Goal: Information Seeking & Learning: Learn about a topic

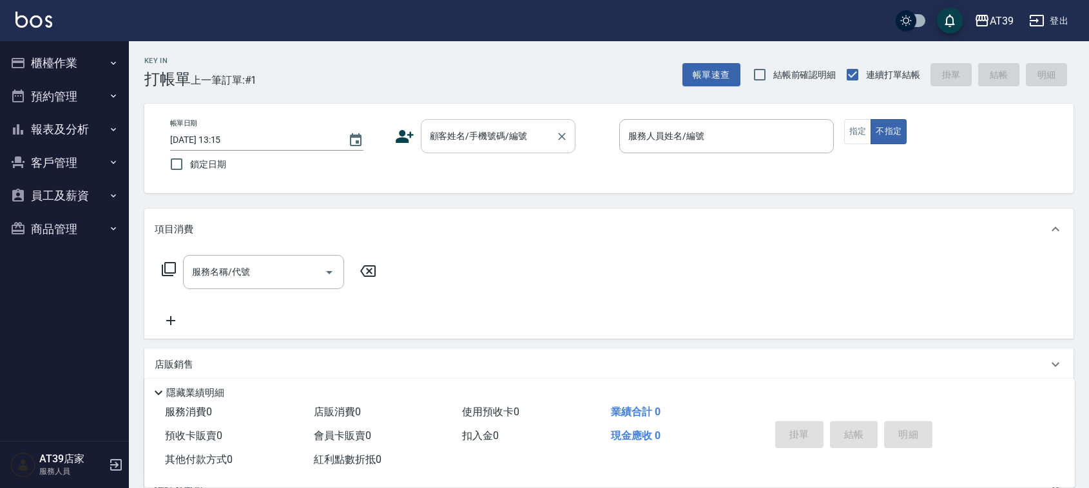
click at [539, 137] on input "顧客姓名/手機號碼/編號" at bounding box center [489, 136] width 124 height 23
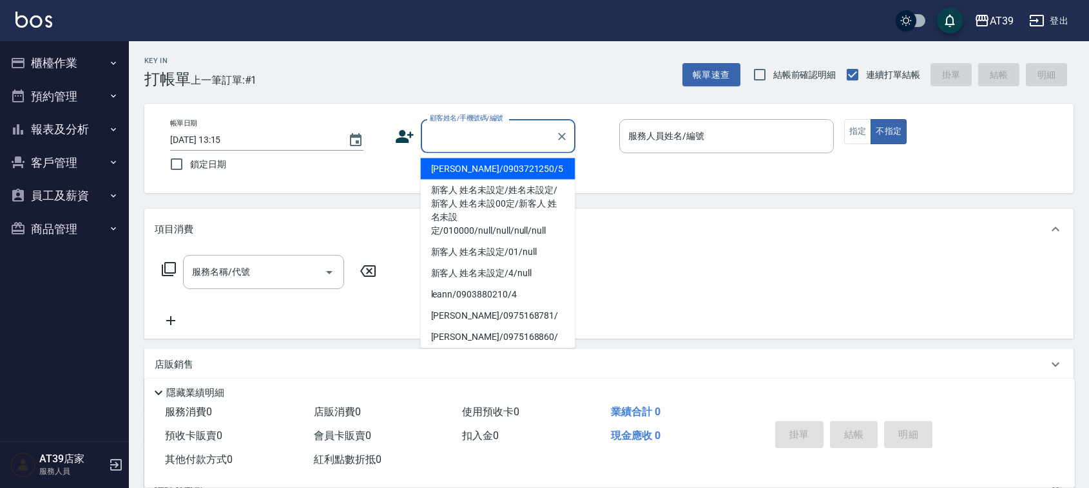
click at [524, 166] on li "Alan/0903721250/5" at bounding box center [498, 169] width 155 height 21
type input "Alan/0903721250/5"
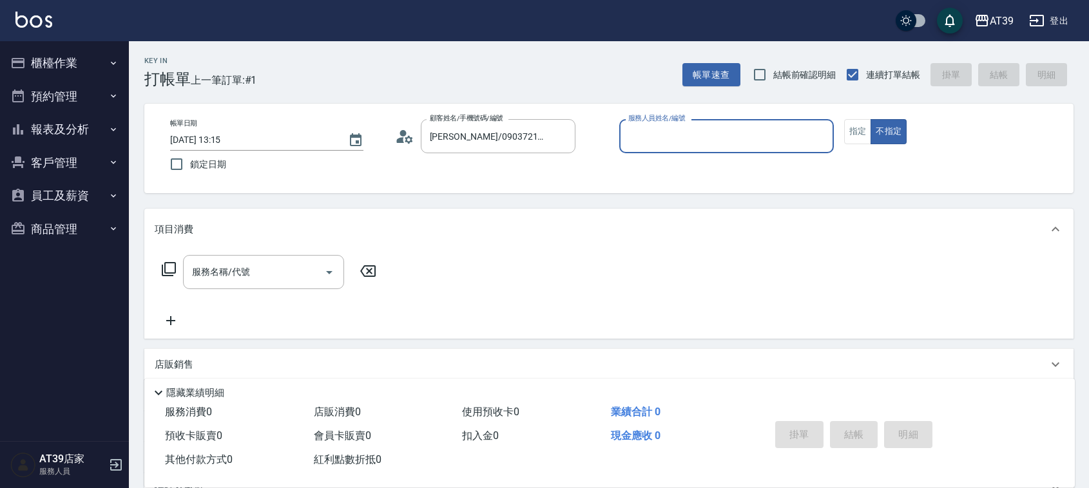
type input "愷爾-5"
click at [269, 269] on input "服務名稱/代號" at bounding box center [254, 272] width 130 height 23
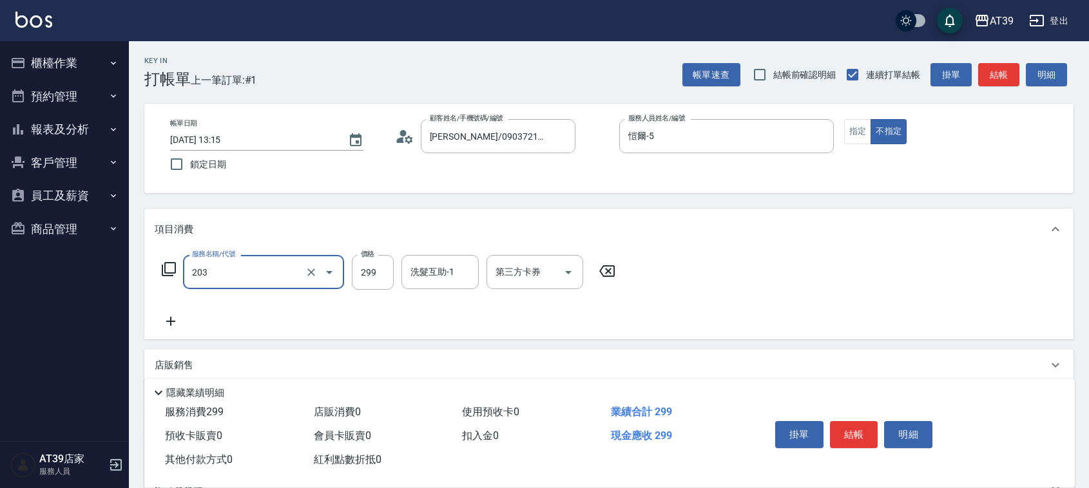
type input "B級洗+剪(203)"
type input "300"
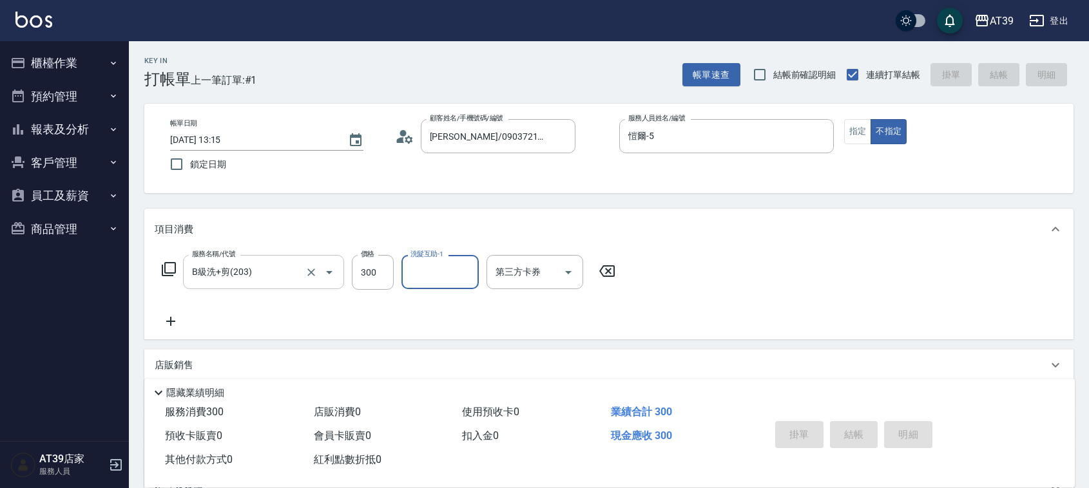
type input "2025/09/17 15:24"
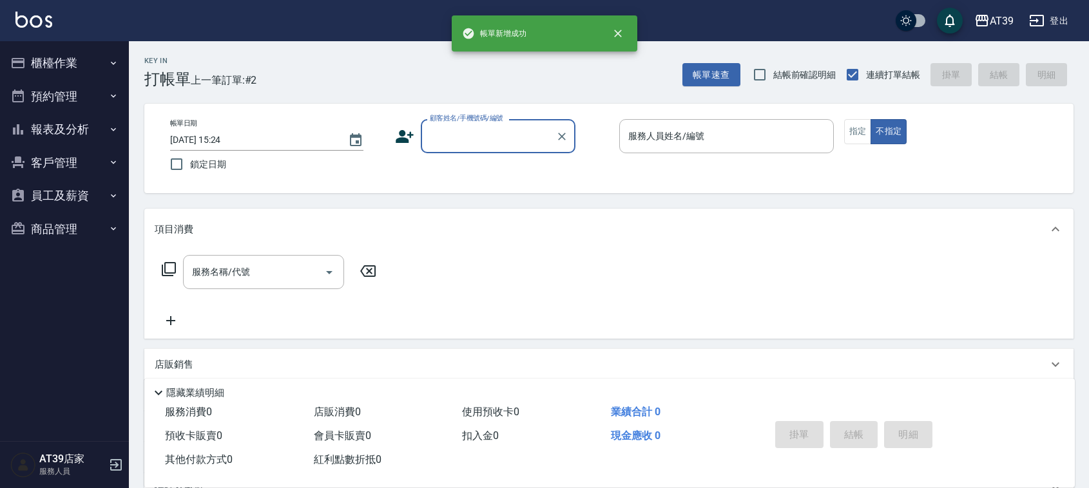
click at [120, 133] on button "報表及分析" at bounding box center [64, 130] width 119 height 34
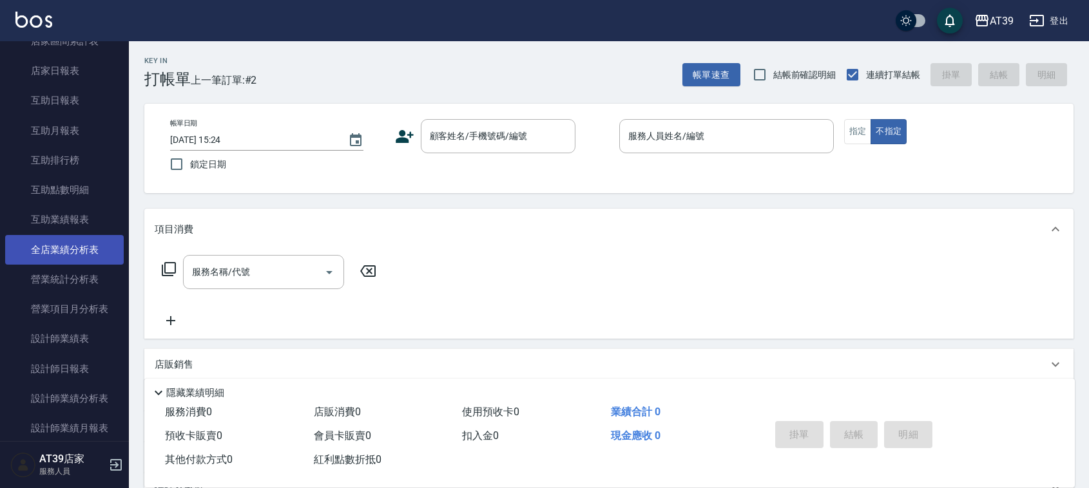
scroll to position [161, 0]
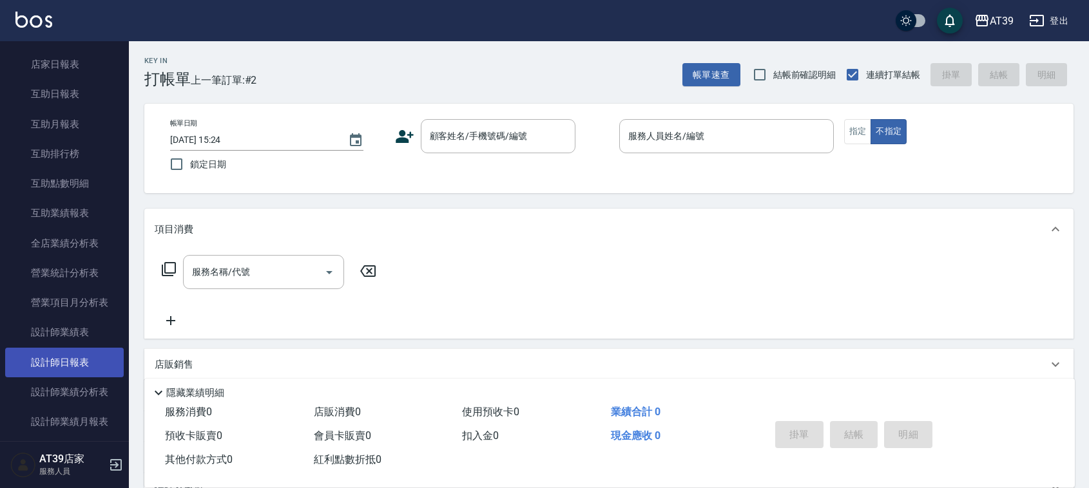
click at [79, 369] on link "設計師日報表" at bounding box center [64, 363] width 119 height 30
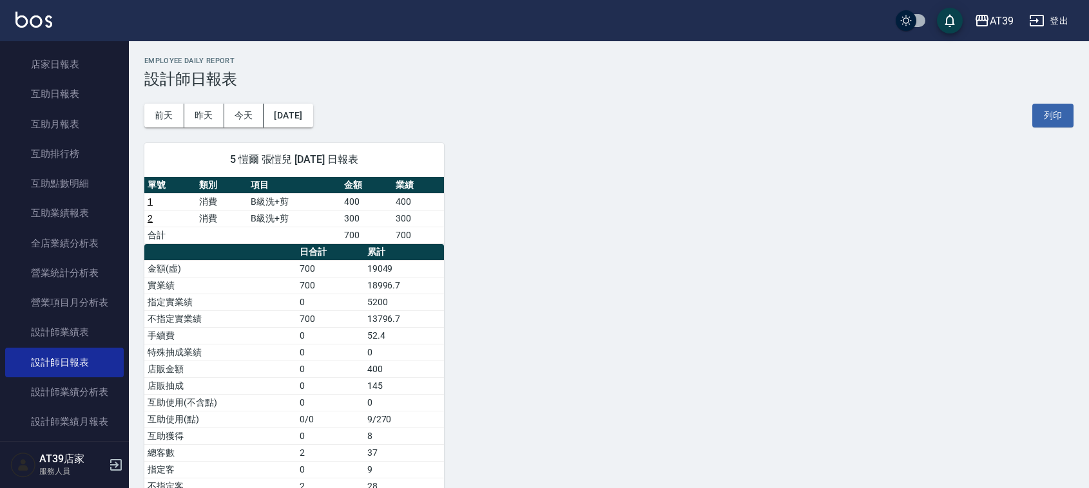
click at [37, 17] on img at bounding box center [33, 20] width 37 height 16
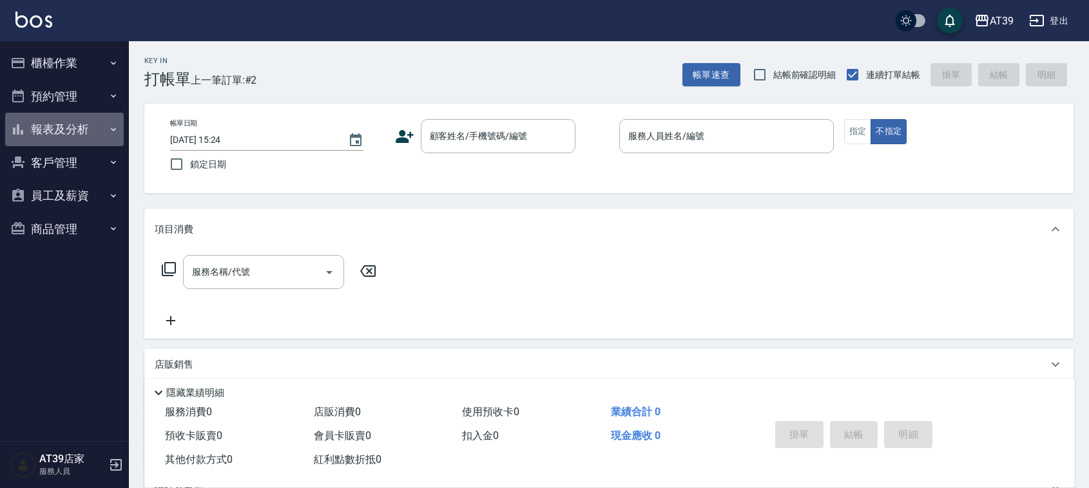
click at [106, 127] on button "報表及分析" at bounding box center [64, 130] width 119 height 34
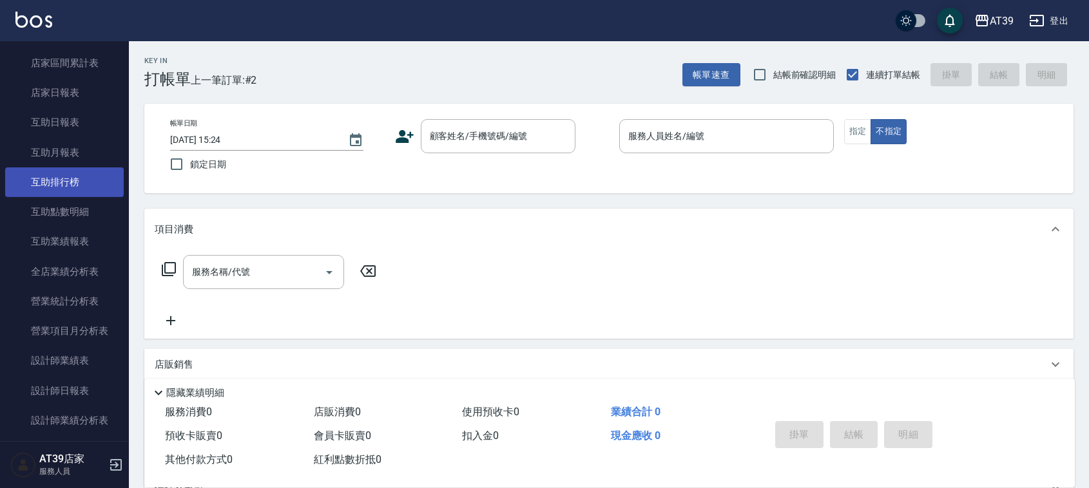
scroll to position [161, 0]
click at [481, 115] on div "帳單日期 2025/09/17 15:24 鎖定日期 顧客姓名/手機號碼/編號 顧客姓名/手機號碼/編號 服務人員姓名/編號 服務人員姓名/編號 指定 不指定" at bounding box center [608, 149] width 929 height 90
drag, startPoint x: 506, startPoint y: 123, endPoint x: 522, endPoint y: 101, distance: 27.7
click at [506, 124] on div "顧客姓名/手機號碼/編號" at bounding box center [498, 136] width 155 height 34
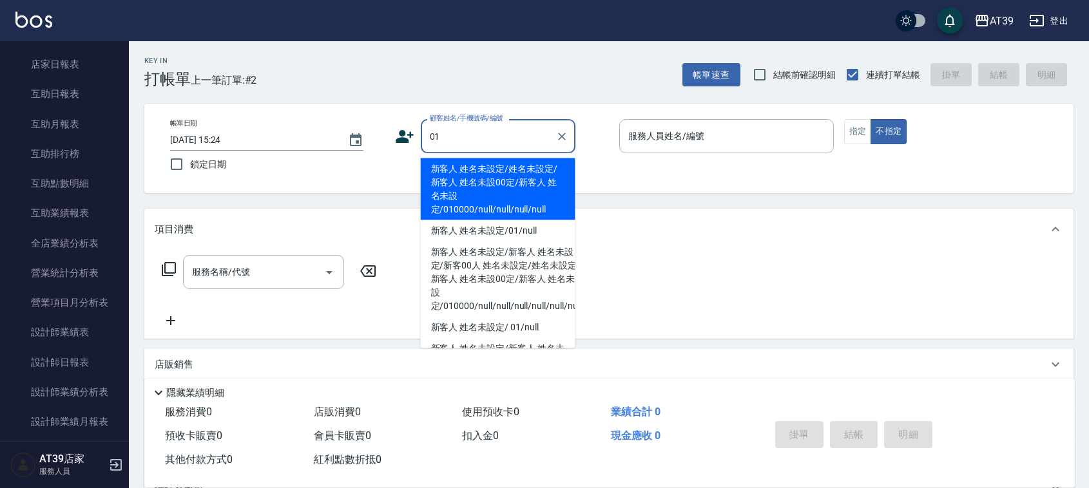
type input "新客人 姓名未設定/姓名未設定/新客人 姓名未設00定/新客人 姓名未設定/010000/null/null/null/null"
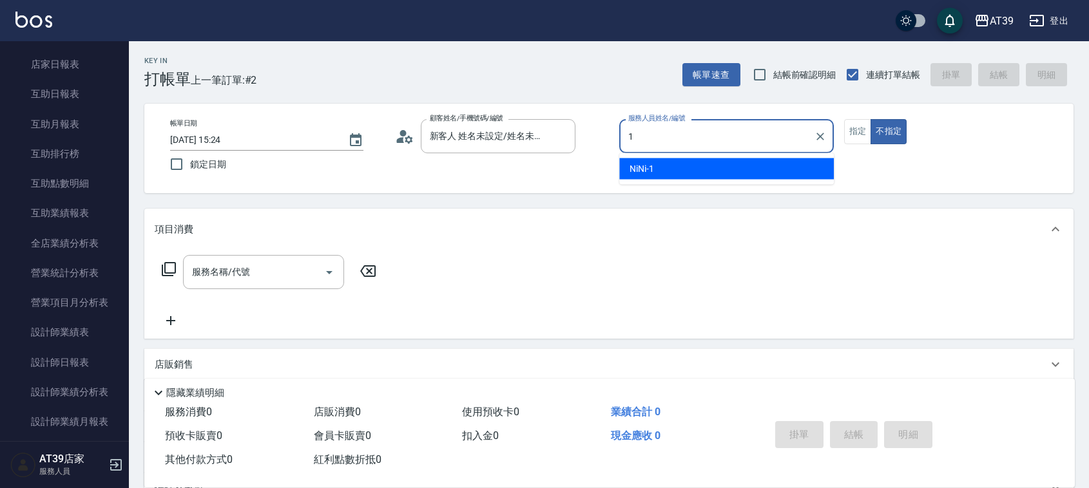
type input "NiNi-1"
type button "false"
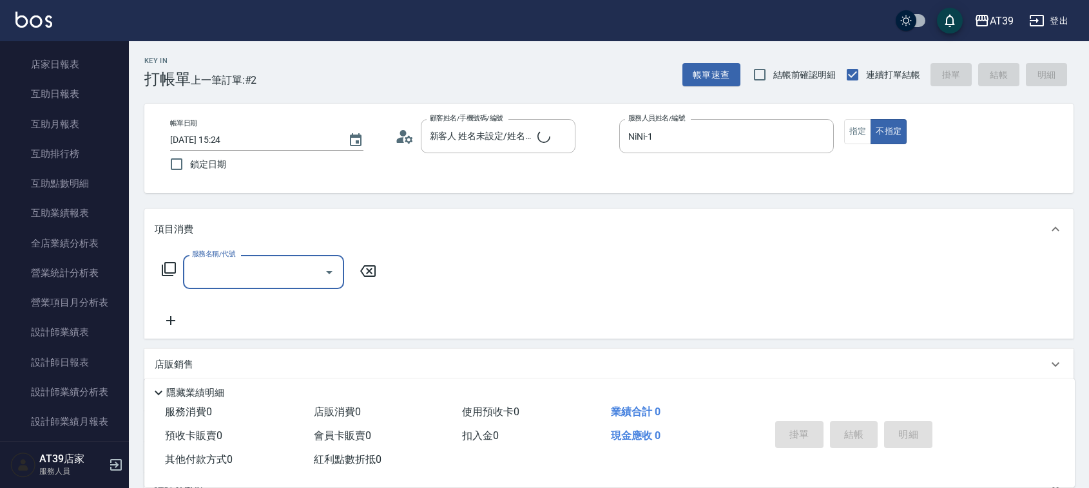
type input "新客人 姓名未設定/01/null"
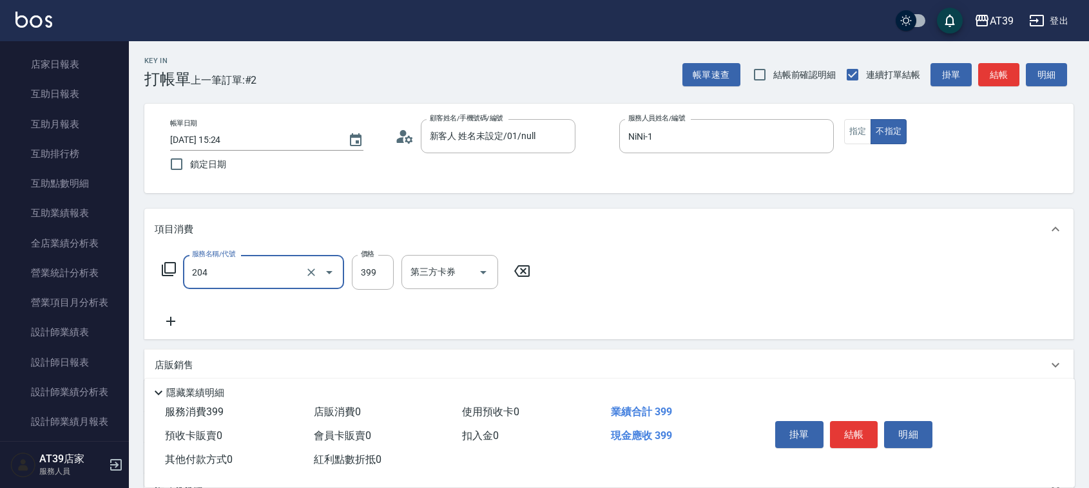
type input "A級洗+剪(204)"
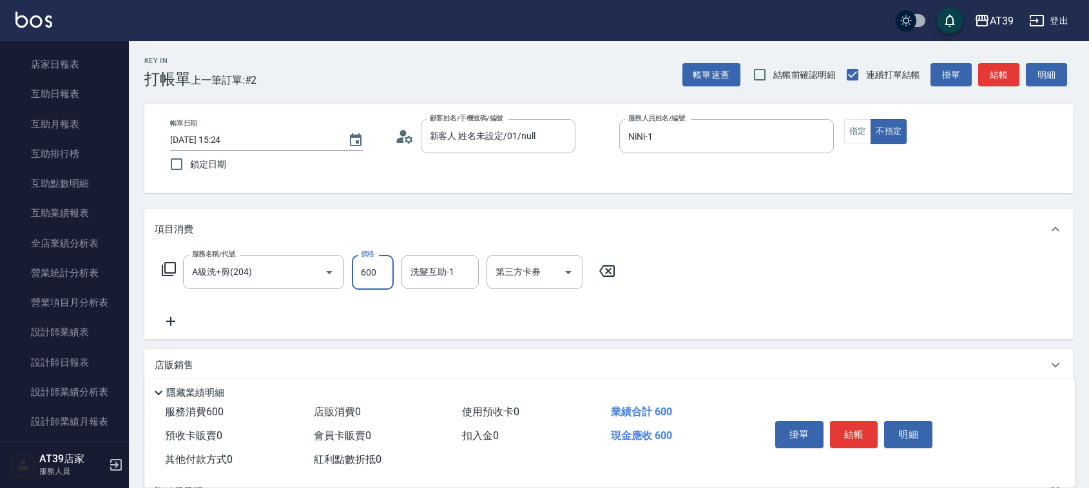
type input "600"
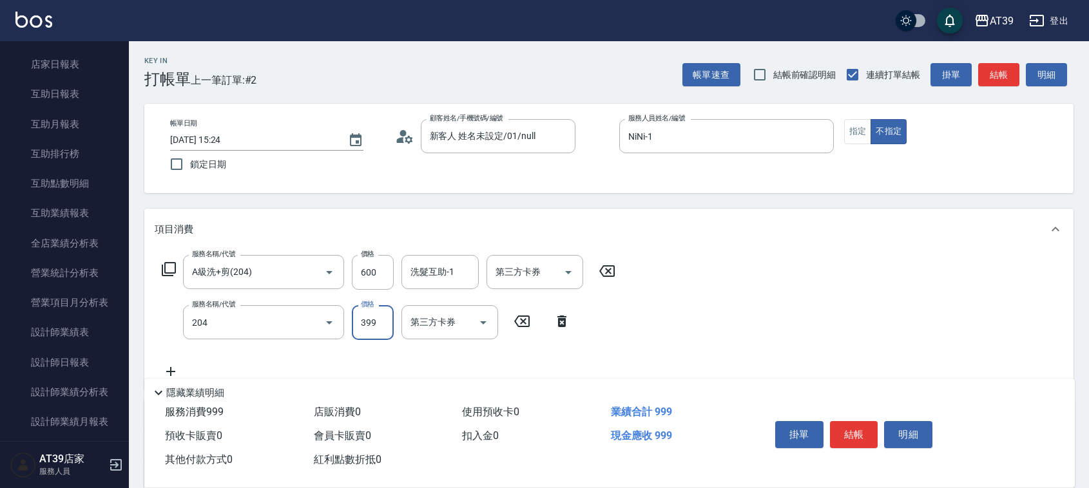
type input "A級洗+剪(204)"
type input "500"
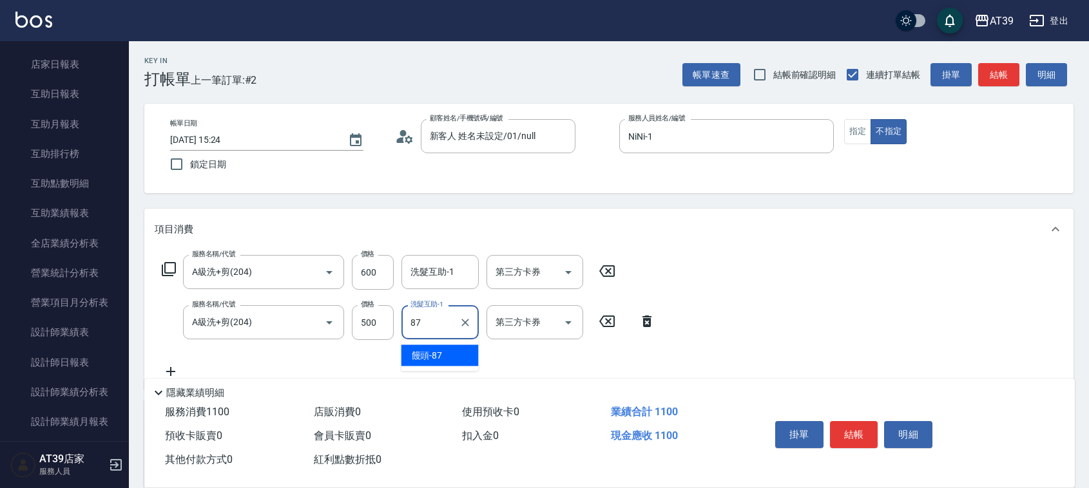
type input "饅頭-87"
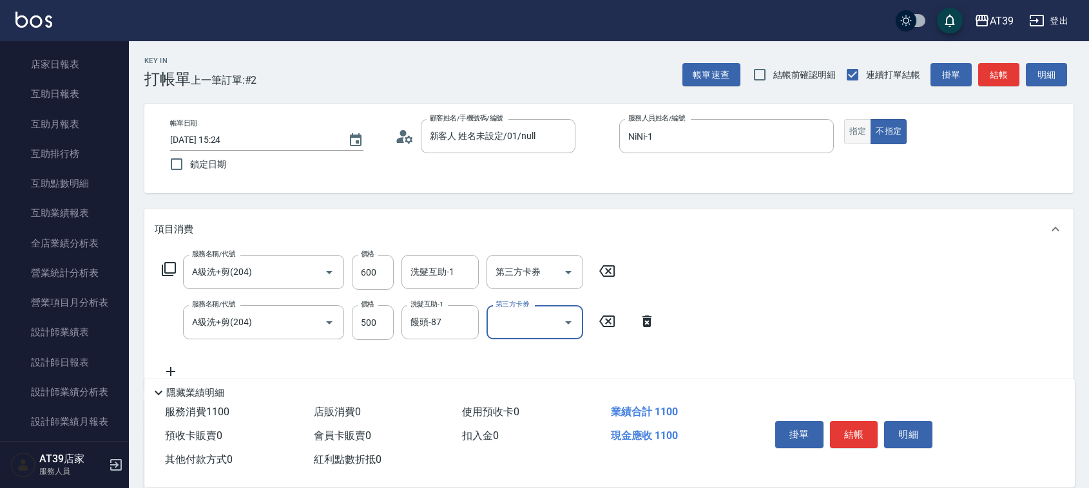
click at [862, 119] on button "指定" at bounding box center [858, 131] width 28 height 25
click at [993, 64] on button "結帳" at bounding box center [998, 75] width 41 height 24
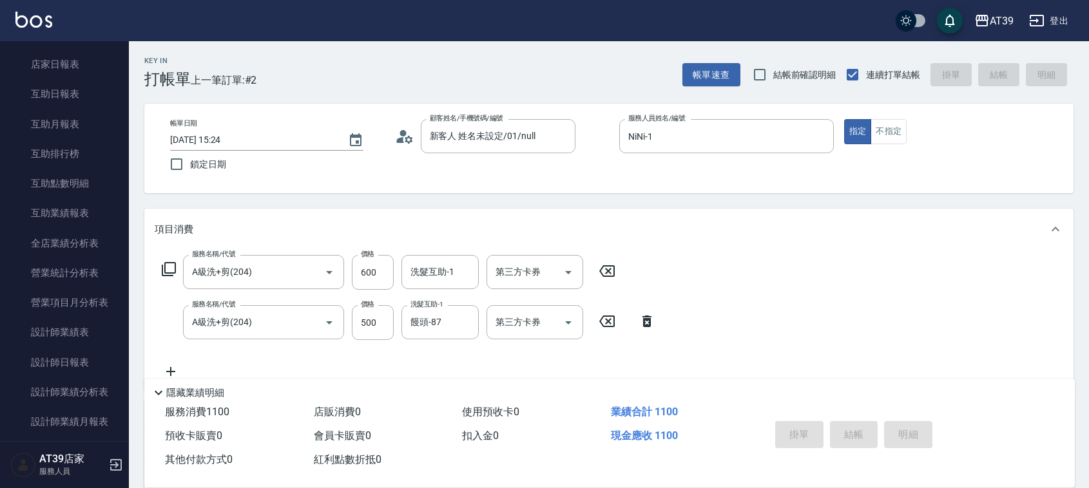
type input "2025/09/17 15:59"
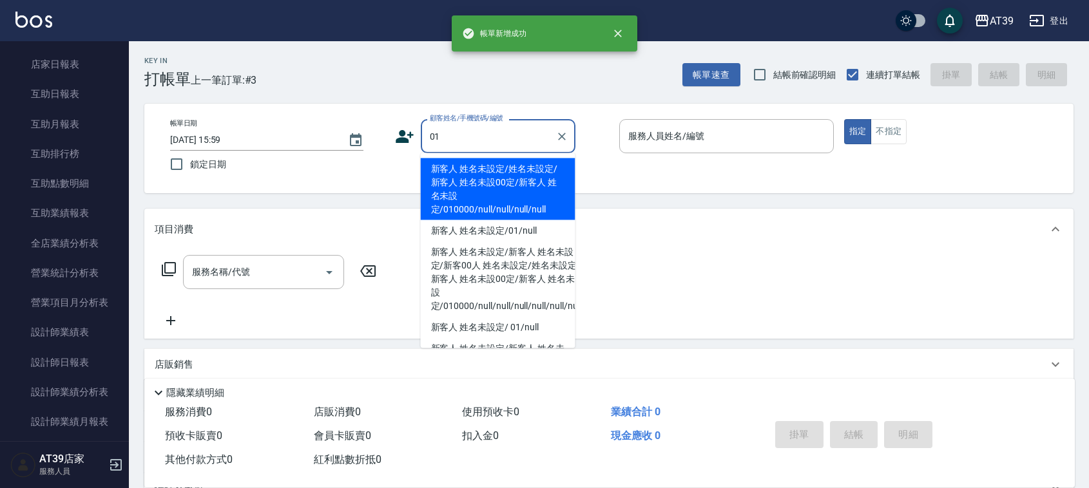
type input "新客人 姓名未設定/姓名未設定/新客人 姓名未設00定/新客人 姓名未設定/010000/null/null/null/null"
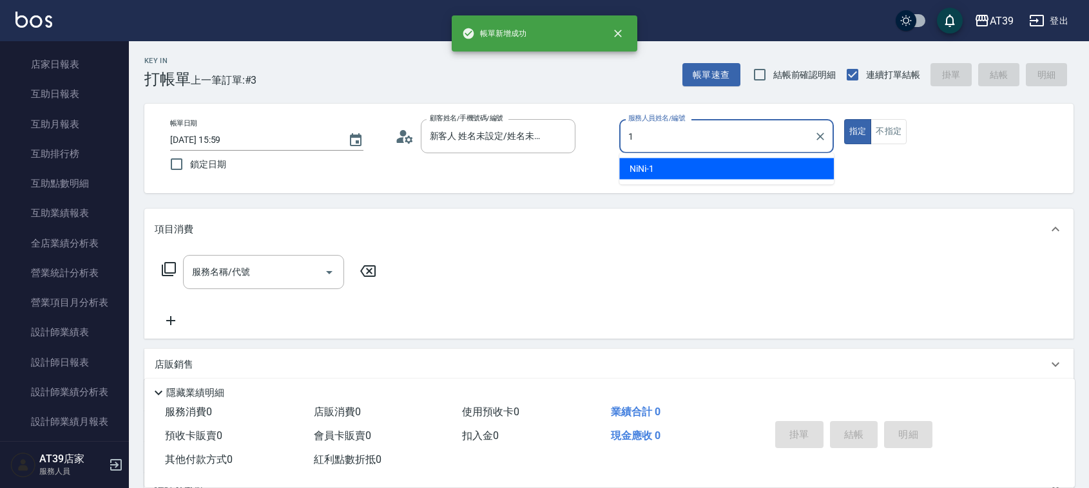
type input "NiNi-1"
type button "true"
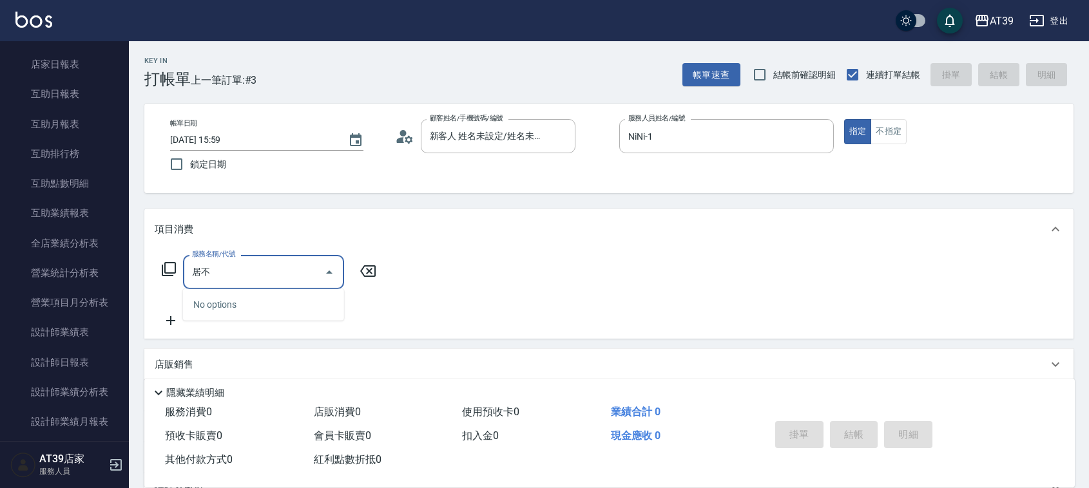
type input "居"
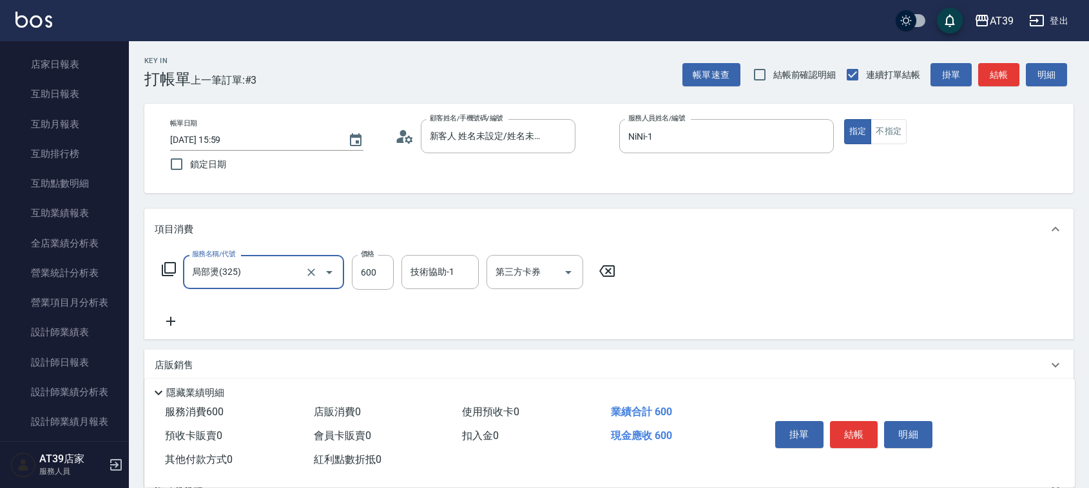
type input "局部燙(325)"
type input "900"
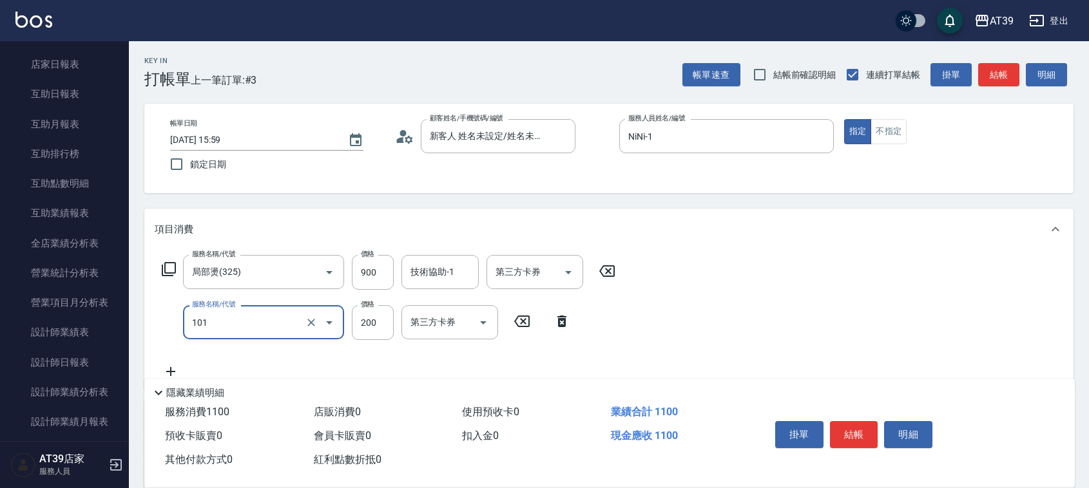
type input "洗髮(101)"
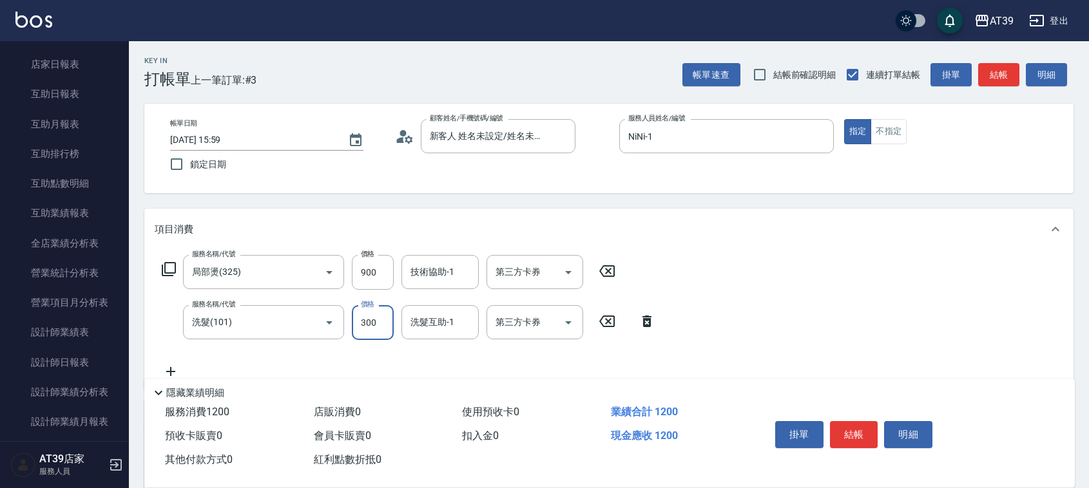
type input "300"
type input "饅頭-87"
click at [903, 127] on button "不指定" at bounding box center [889, 131] width 36 height 25
click at [997, 66] on button "結帳" at bounding box center [998, 75] width 41 height 24
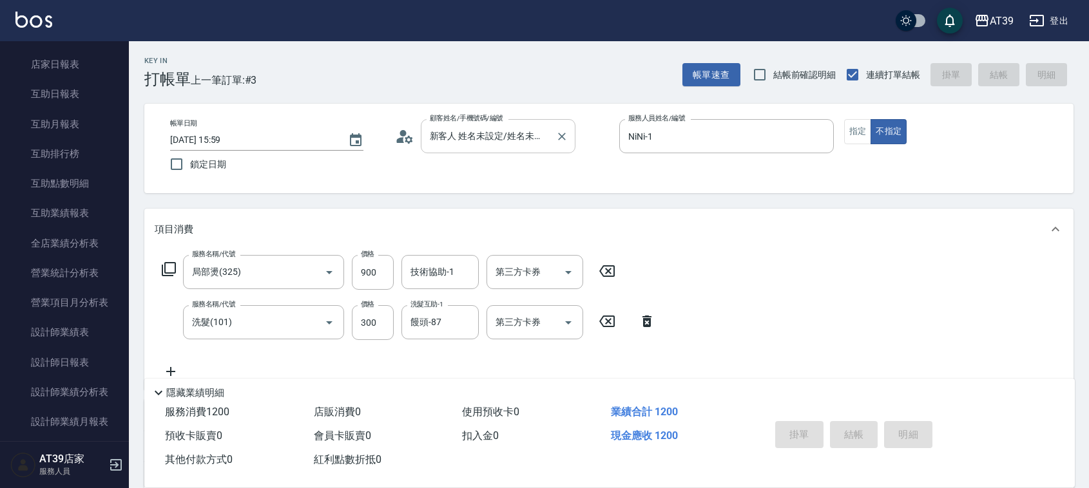
type input "2025/09/17 16:00"
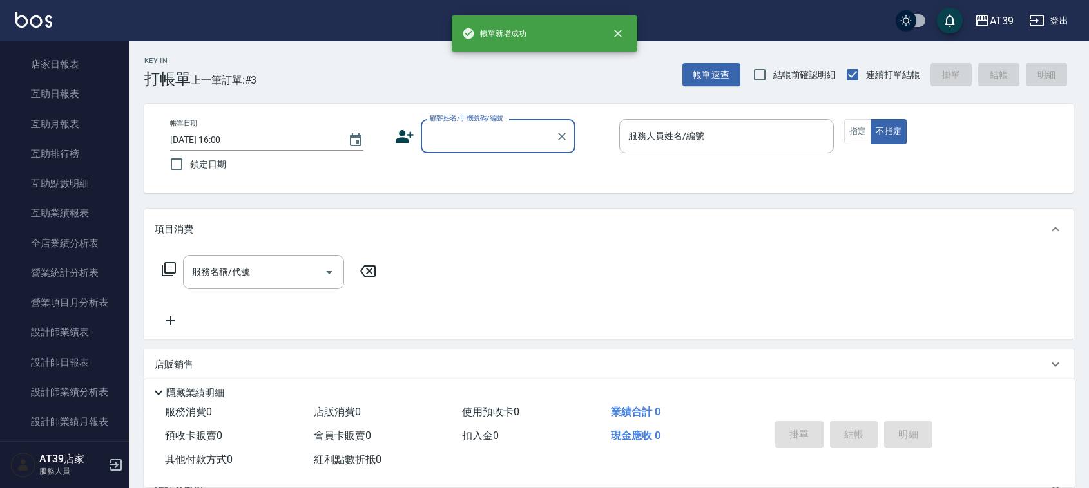
scroll to position [0, 0]
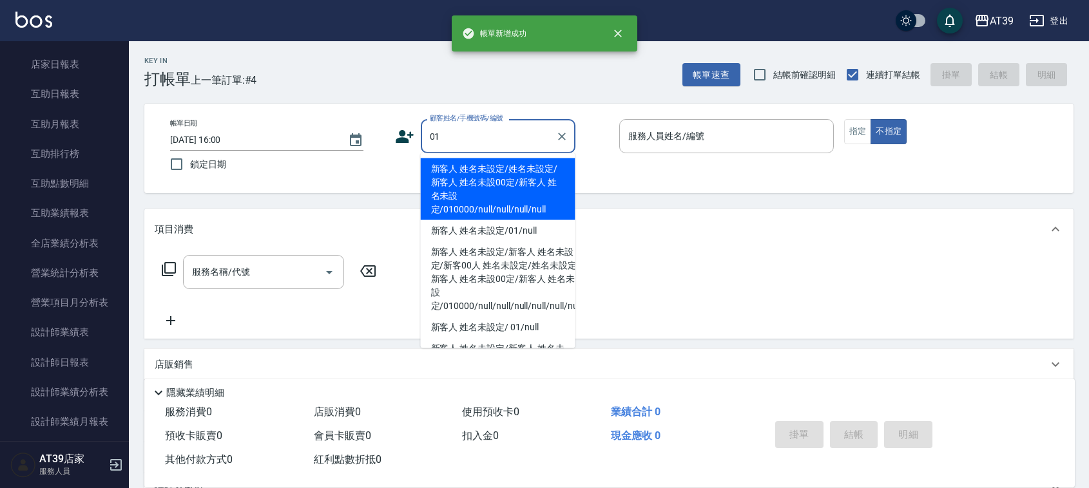
type input "新客人 姓名未設定/姓名未設定/新客人 姓名未設00定/新客人 姓名未設定/010000/null/null/null/null"
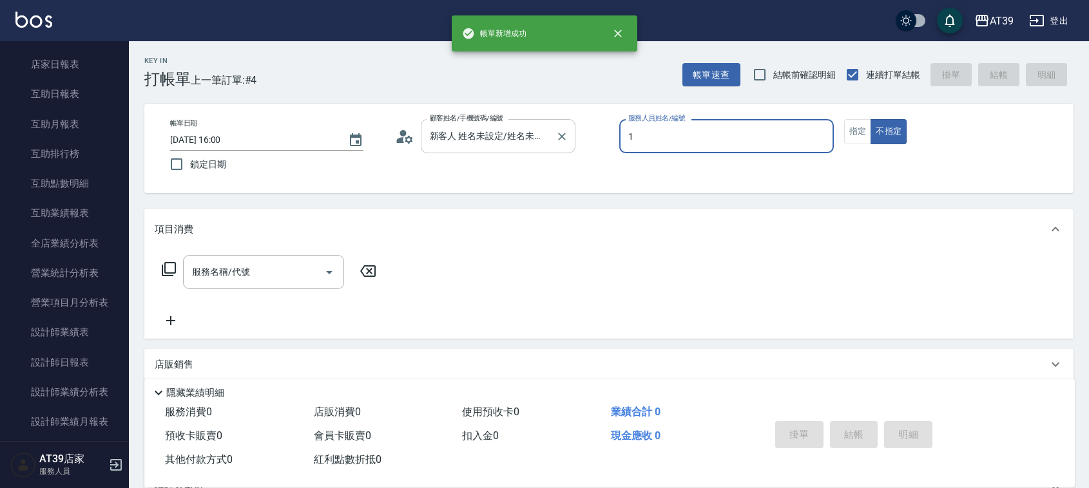
type input "NiNi-1"
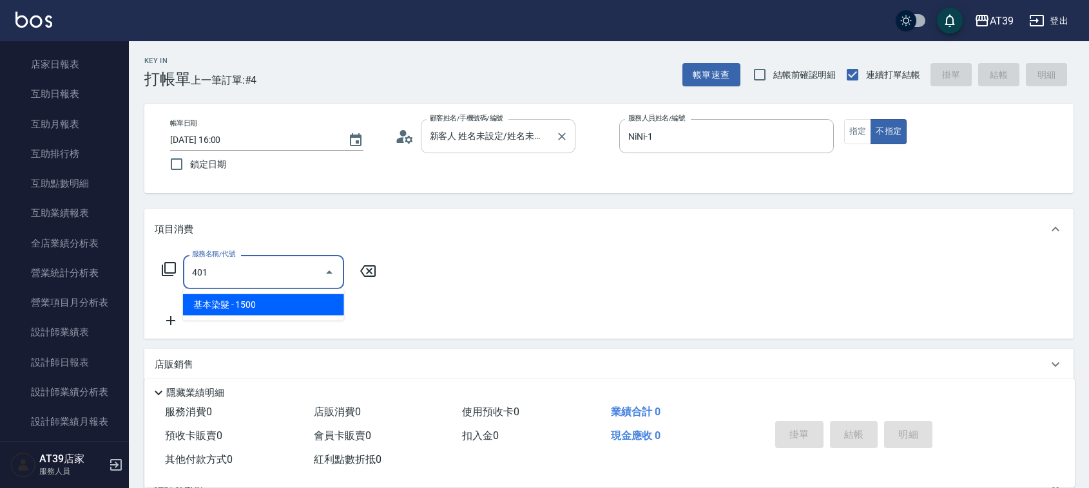
type input "基本染髮(401)"
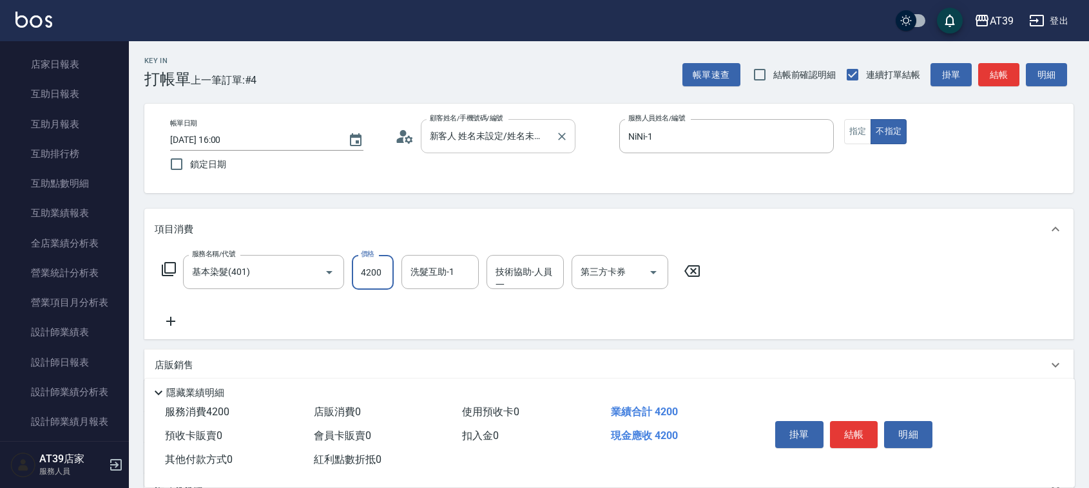
type input "4200"
click at [863, 121] on button "指定" at bounding box center [858, 131] width 28 height 25
click at [1002, 77] on button "結帳" at bounding box center [998, 75] width 41 height 24
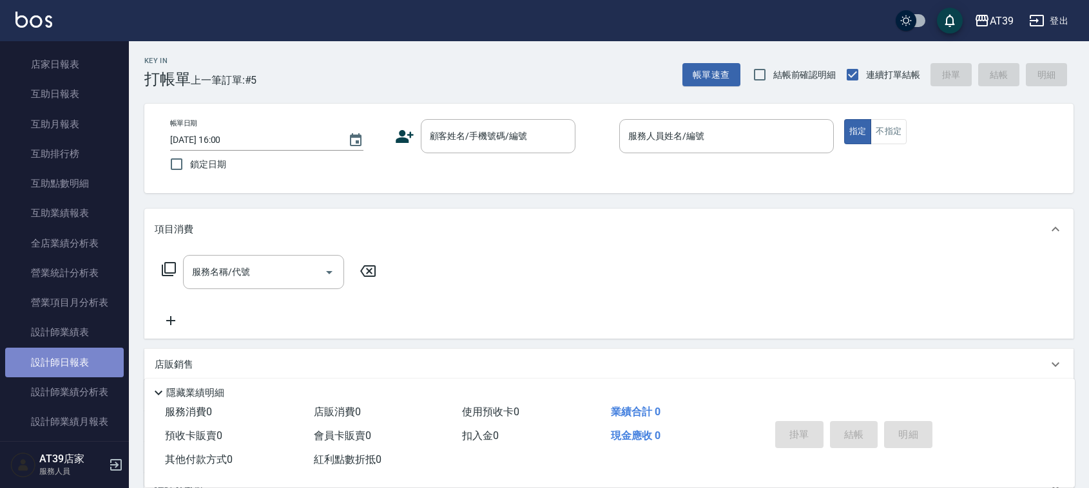
click at [89, 363] on link "設計師日報表" at bounding box center [64, 363] width 119 height 30
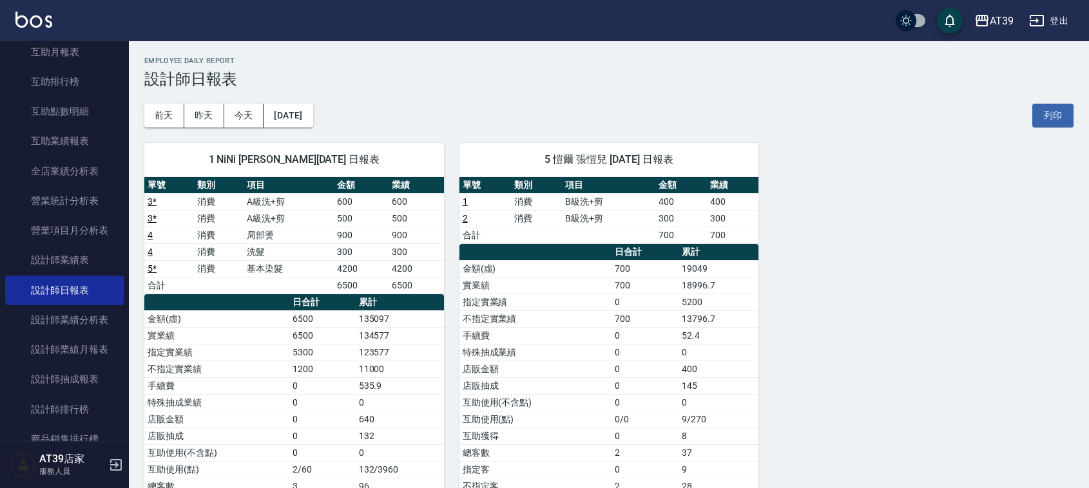
scroll to position [237, 0]
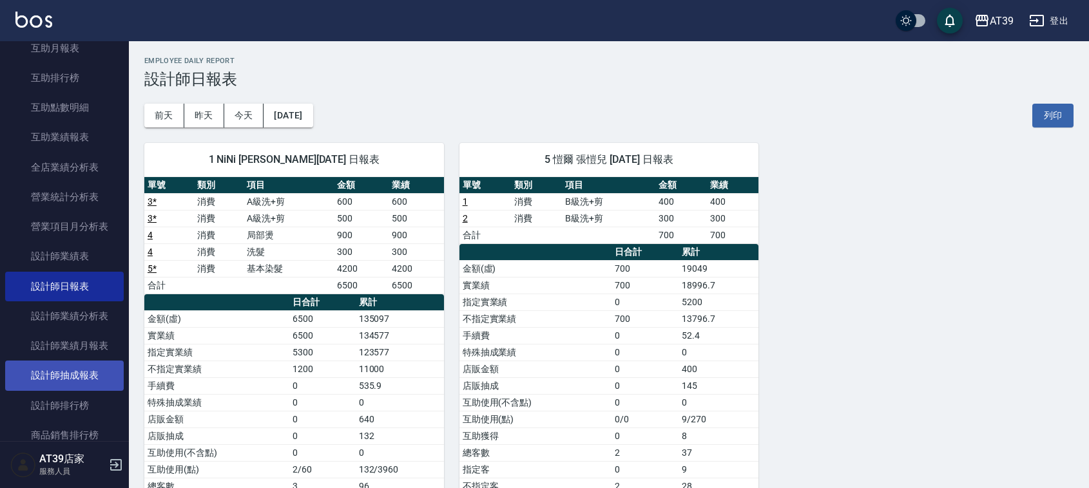
click at [69, 384] on link "設計師抽成報表" at bounding box center [64, 376] width 119 height 30
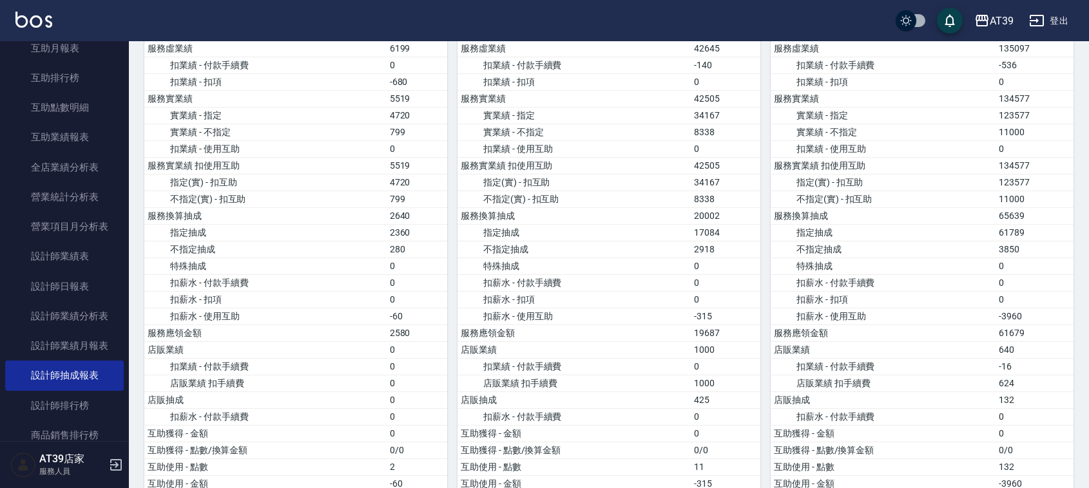
drag, startPoint x: 945, startPoint y: 92, endPoint x: 929, endPoint y: 160, distance: 70.0
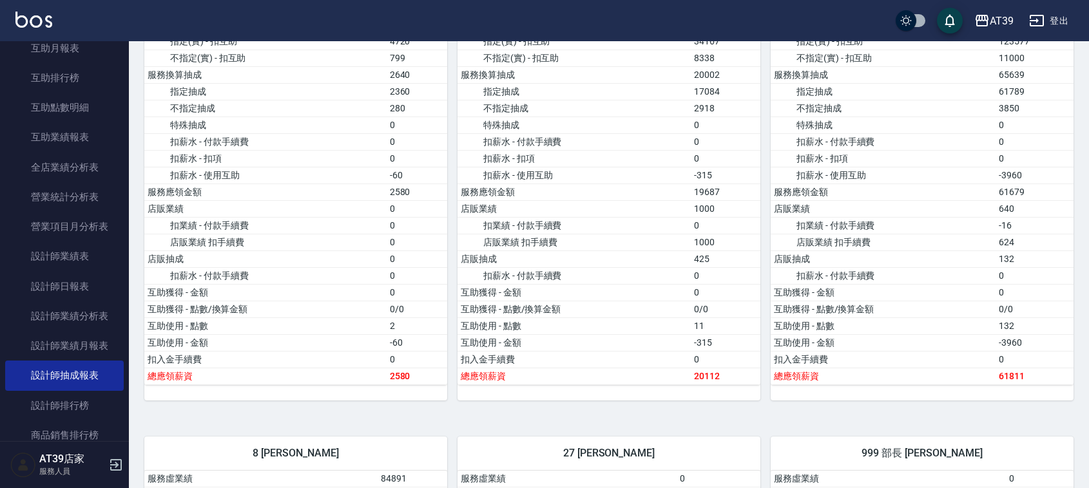
scroll to position [323, 0]
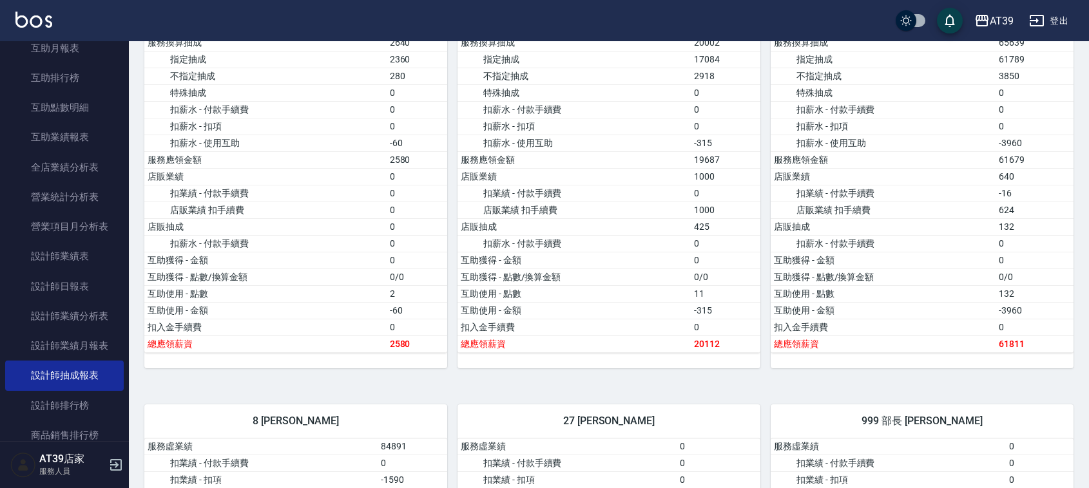
drag, startPoint x: 929, startPoint y: 161, endPoint x: 933, endPoint y: 211, distance: 50.4
click at [73, 343] on link "設計師業績月報表" at bounding box center [64, 346] width 119 height 30
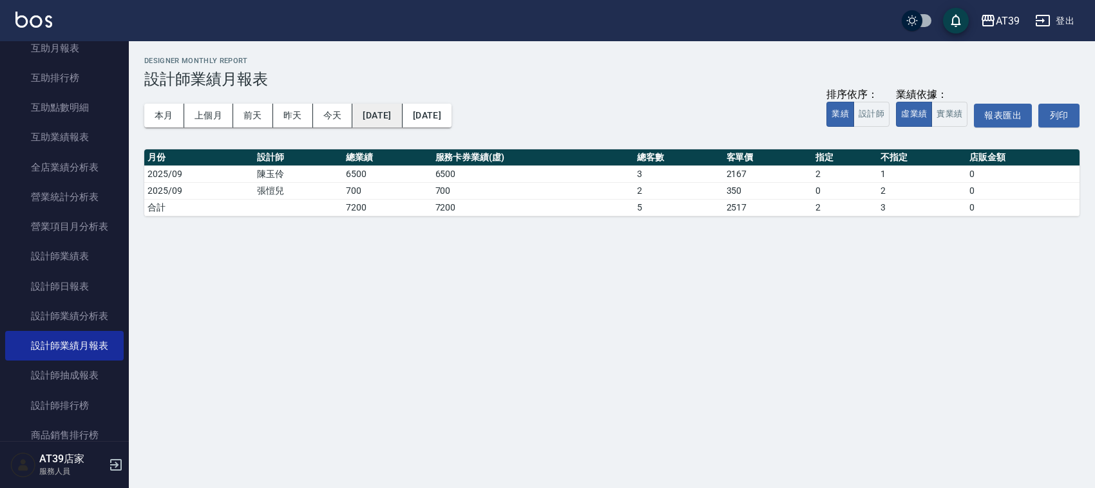
click at [402, 120] on button "2025/09/17" at bounding box center [377, 116] width 50 height 24
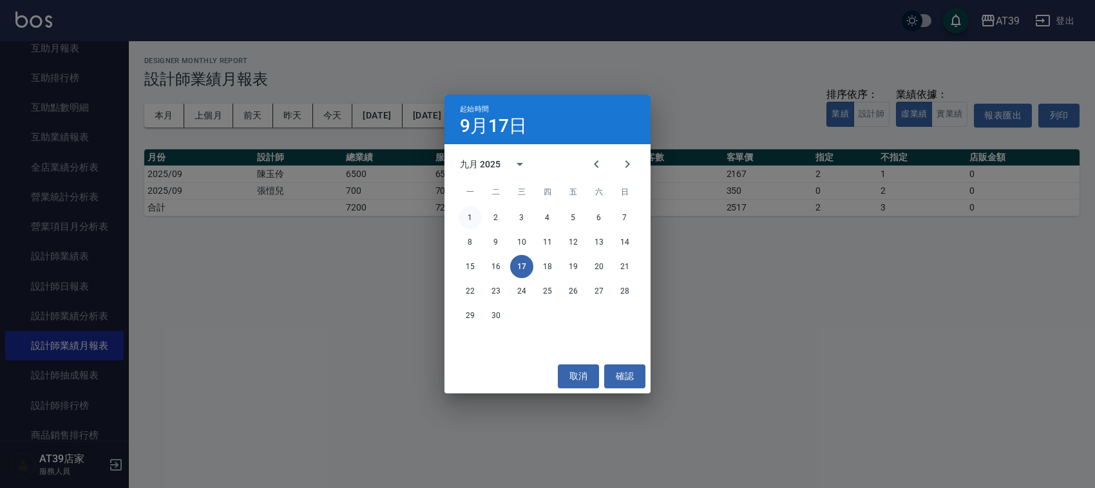
click at [468, 216] on button "1" at bounding box center [470, 217] width 23 height 23
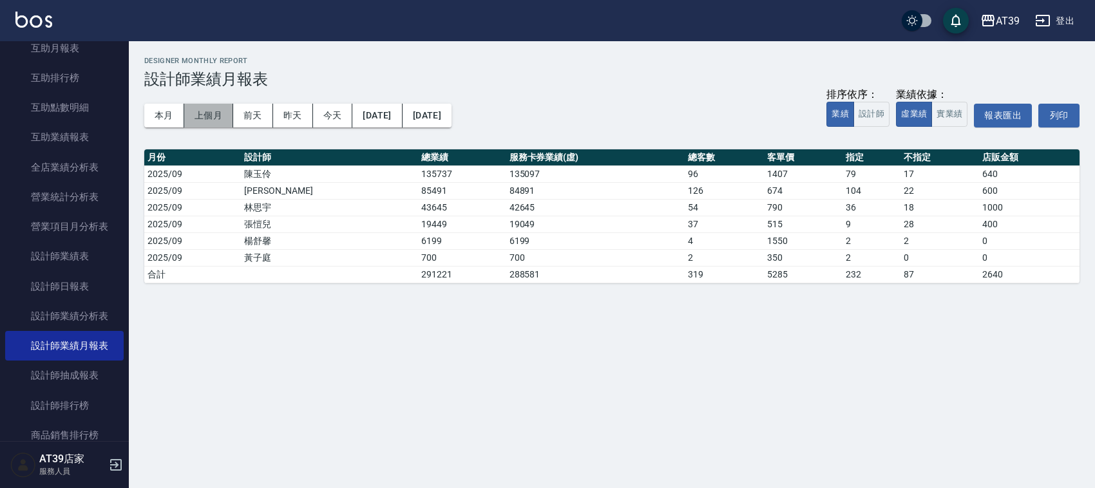
click at [198, 115] on button "上個月" at bounding box center [208, 116] width 49 height 24
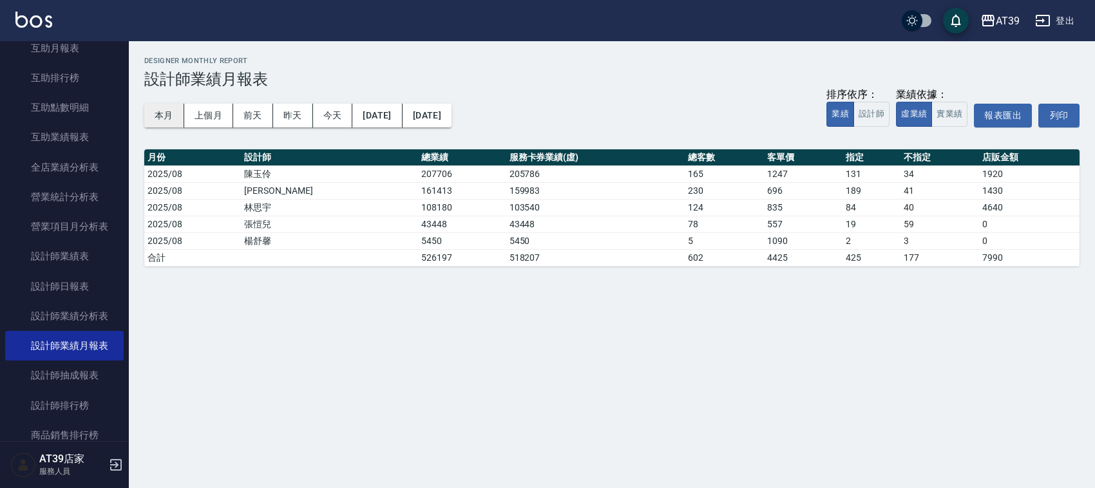
click at [164, 106] on button "本月" at bounding box center [164, 116] width 40 height 24
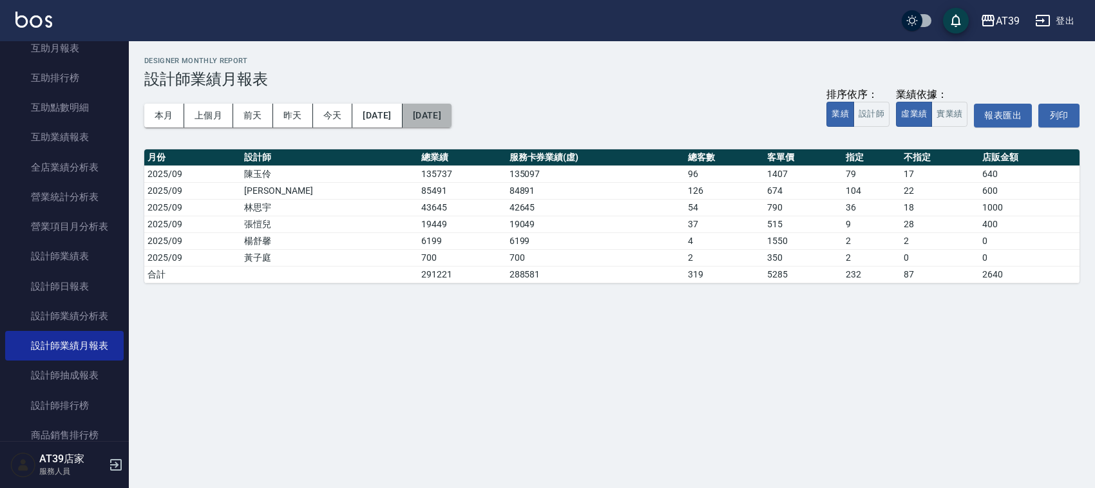
click at [452, 110] on button "2025/09/30" at bounding box center [427, 116] width 49 height 24
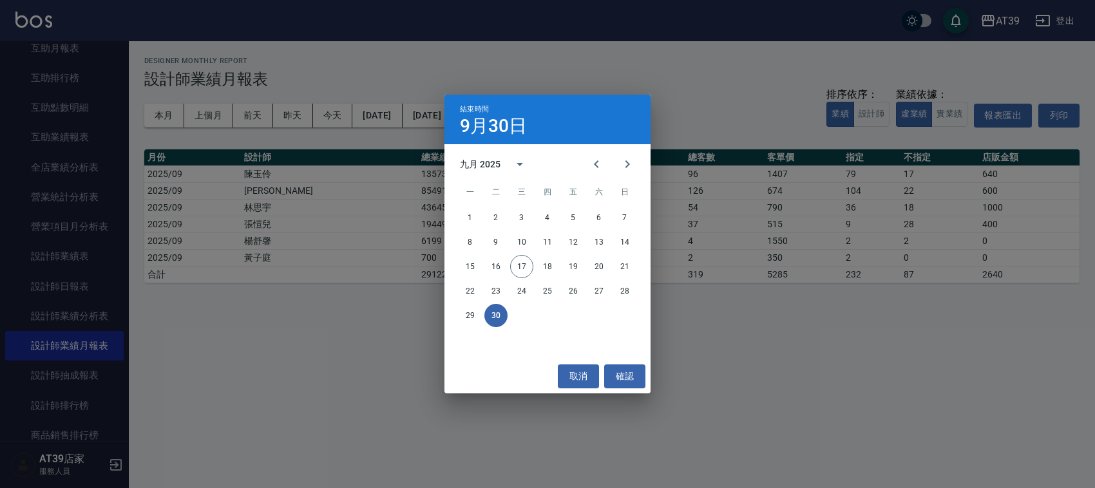
click at [440, 84] on div "結束時間 9月30日 九月 2025 一 二 三 四 五 六 日 1 2 3 4 5 6 7 8 9 10 11 12 13 14 15 16 17 18 1…" at bounding box center [547, 244] width 1095 height 488
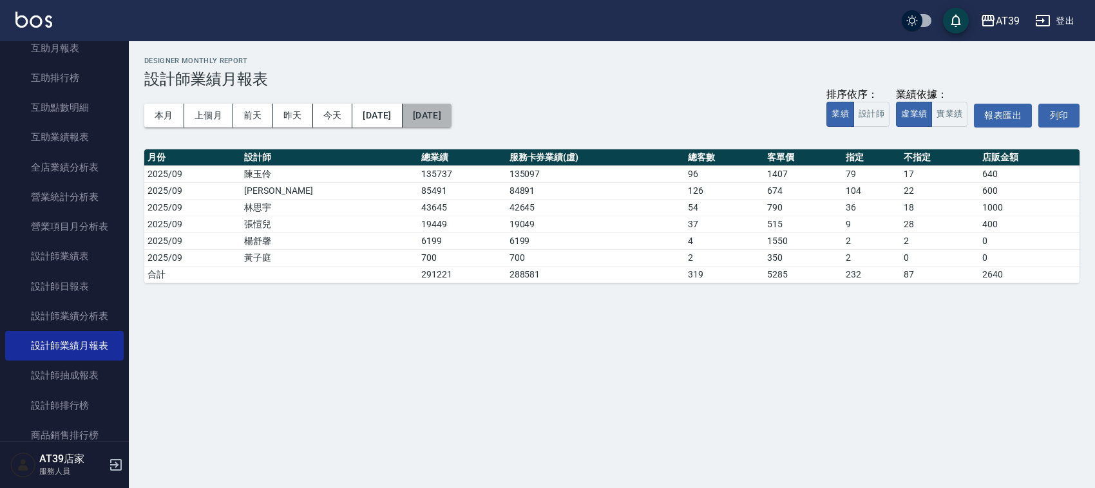
click at [452, 108] on button "2025/09/30" at bounding box center [427, 116] width 49 height 24
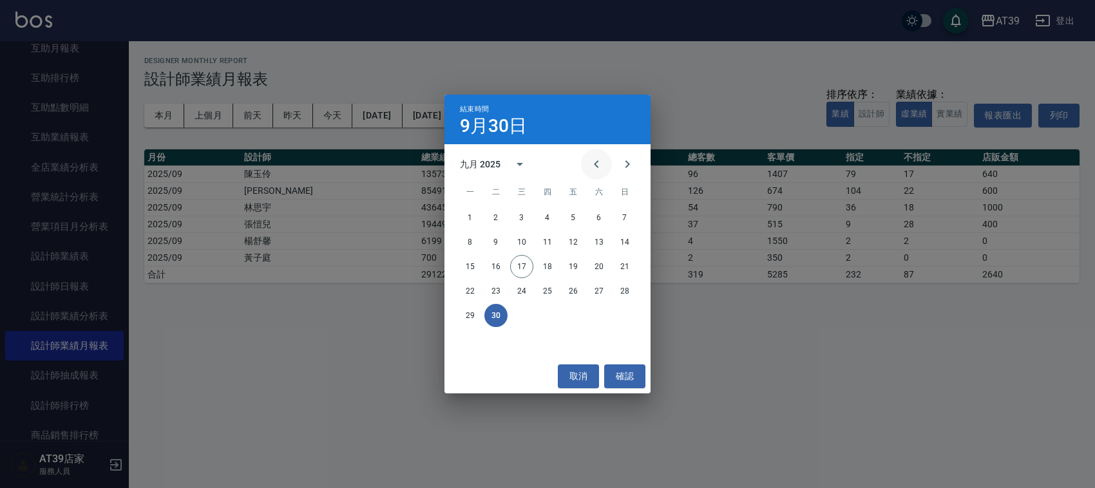
click at [589, 169] on icon "Previous month" at bounding box center [596, 164] width 15 height 15
click at [630, 267] on button "17" at bounding box center [624, 266] width 23 height 23
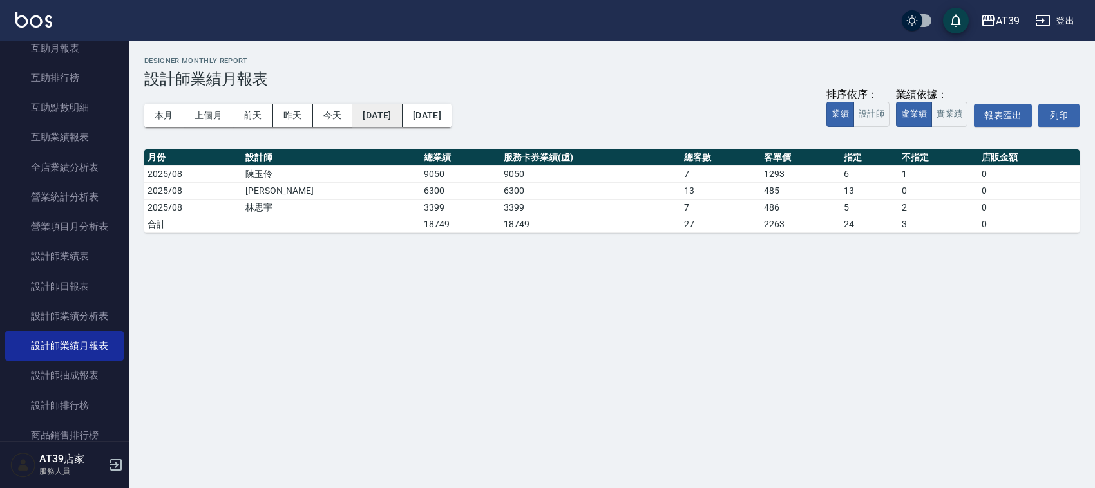
click at [374, 119] on button "2025/08/17" at bounding box center [377, 116] width 50 height 24
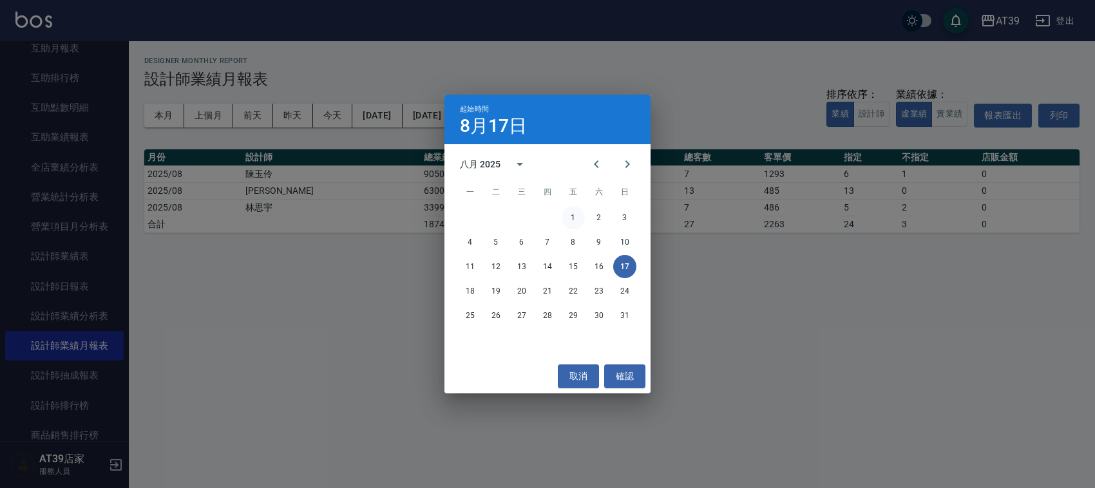
click at [575, 216] on button "1" at bounding box center [573, 217] width 23 height 23
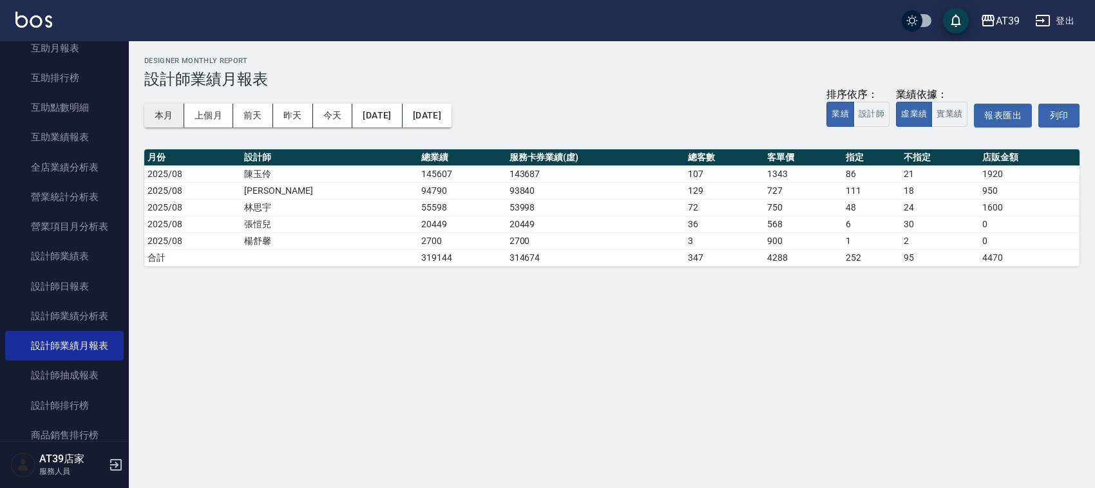
drag, startPoint x: 510, startPoint y: 448, endPoint x: 160, endPoint y: 111, distance: 486.7
click at [160, 111] on button "本月" at bounding box center [164, 116] width 40 height 24
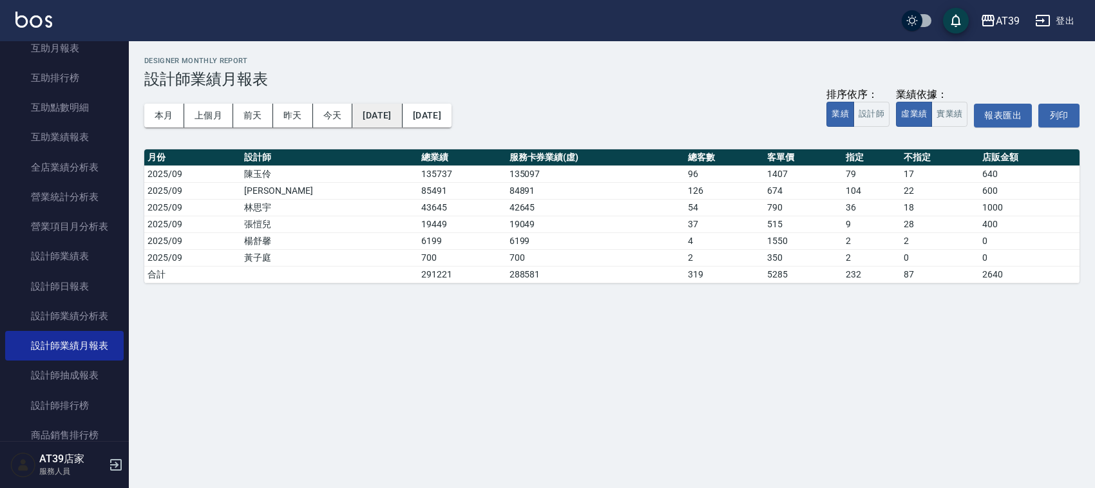
click at [402, 117] on button "2025/09/01" at bounding box center [377, 116] width 50 height 24
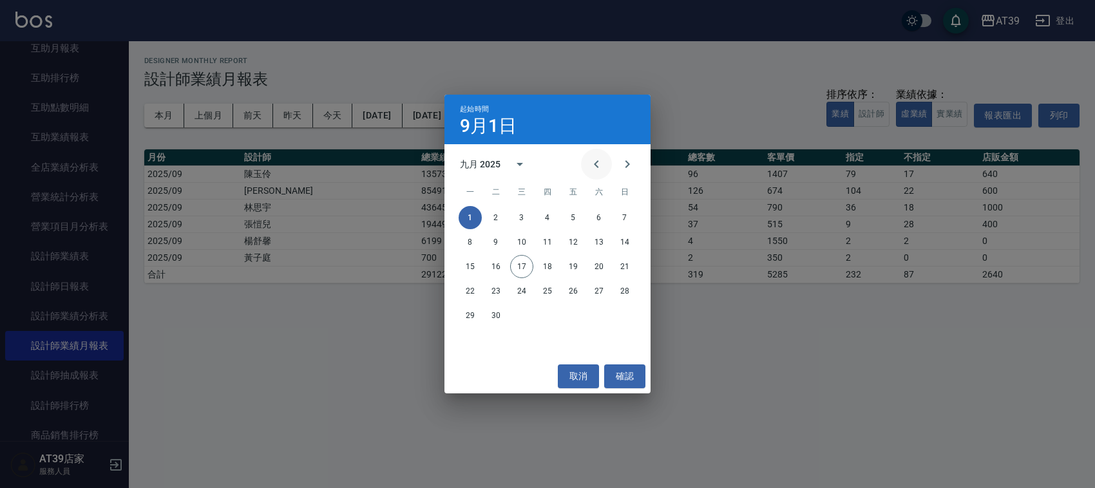
click at [601, 168] on icon "Previous month" at bounding box center [596, 164] width 15 height 15
click at [573, 220] on button "1" at bounding box center [573, 217] width 23 height 23
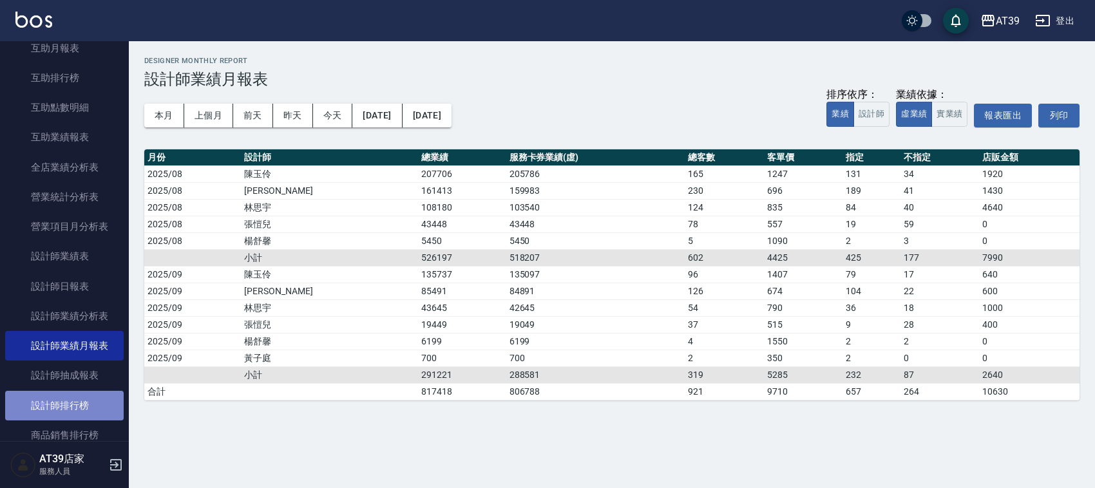
click at [87, 401] on link "設計師排行榜" at bounding box center [64, 406] width 119 height 30
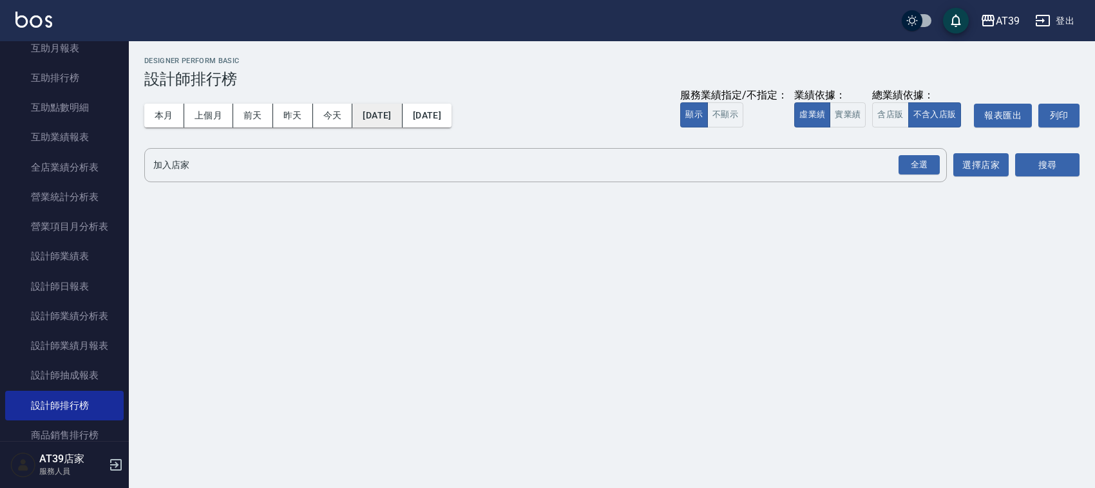
click at [398, 110] on button "2025/09/01" at bounding box center [377, 116] width 50 height 24
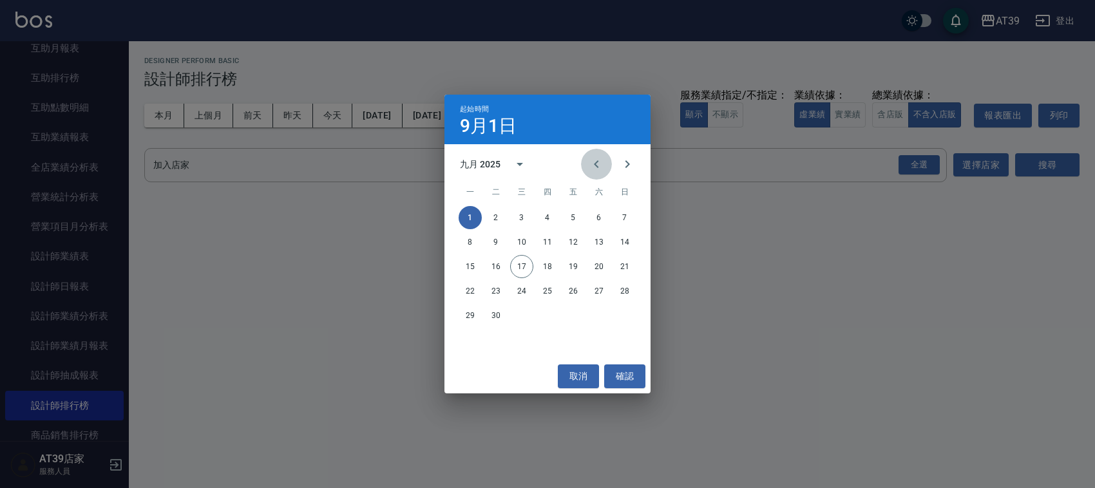
click at [598, 162] on icon "Previous month" at bounding box center [596, 164] width 15 height 15
click at [567, 216] on button "1" at bounding box center [573, 217] width 23 height 23
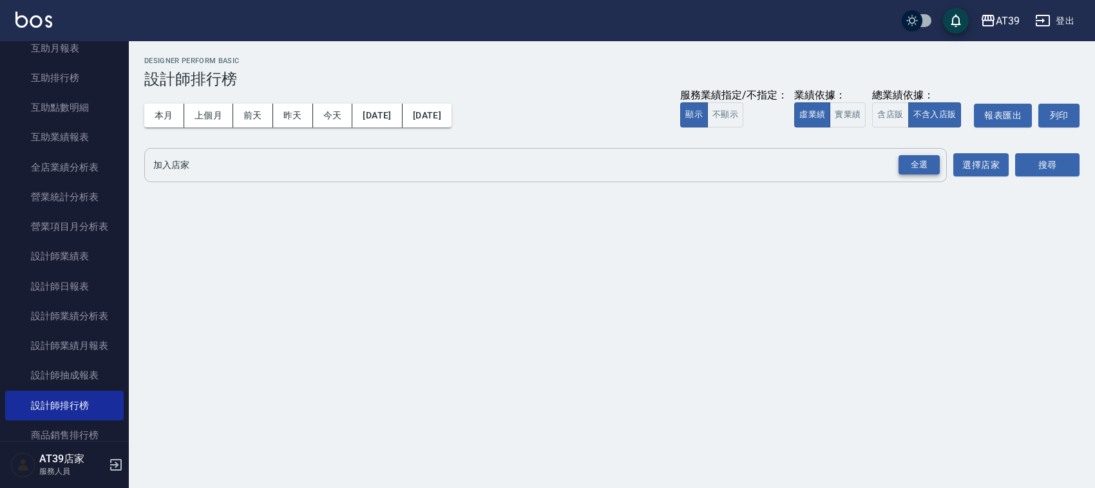
click at [902, 169] on div "全選" at bounding box center [919, 165] width 41 height 20
click at [915, 169] on div "全選" at bounding box center [919, 166] width 41 height 20
click at [1055, 163] on button "搜尋" at bounding box center [1048, 166] width 64 height 24
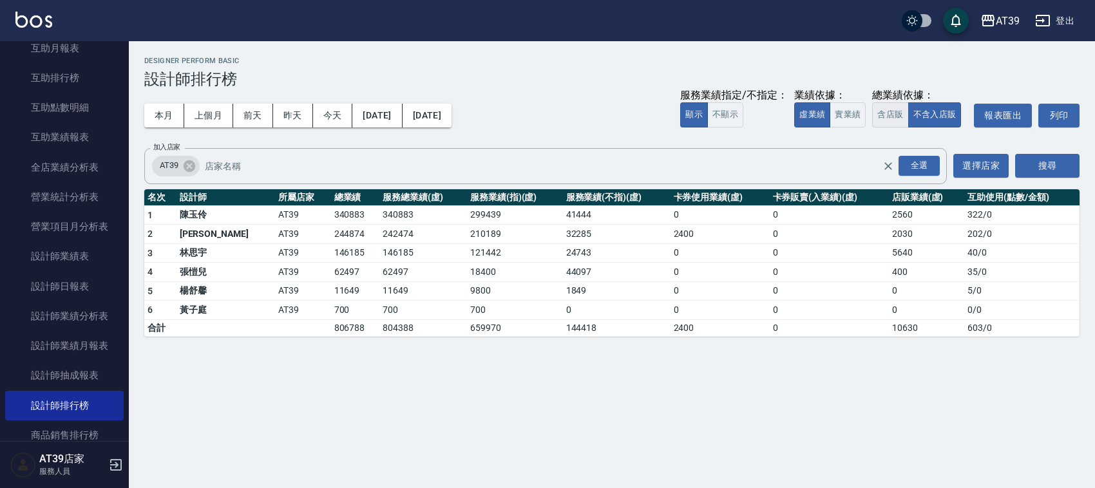
click at [898, 115] on button "含店販" at bounding box center [890, 114] width 36 height 25
